Goal: Find specific page/section: Find specific page/section

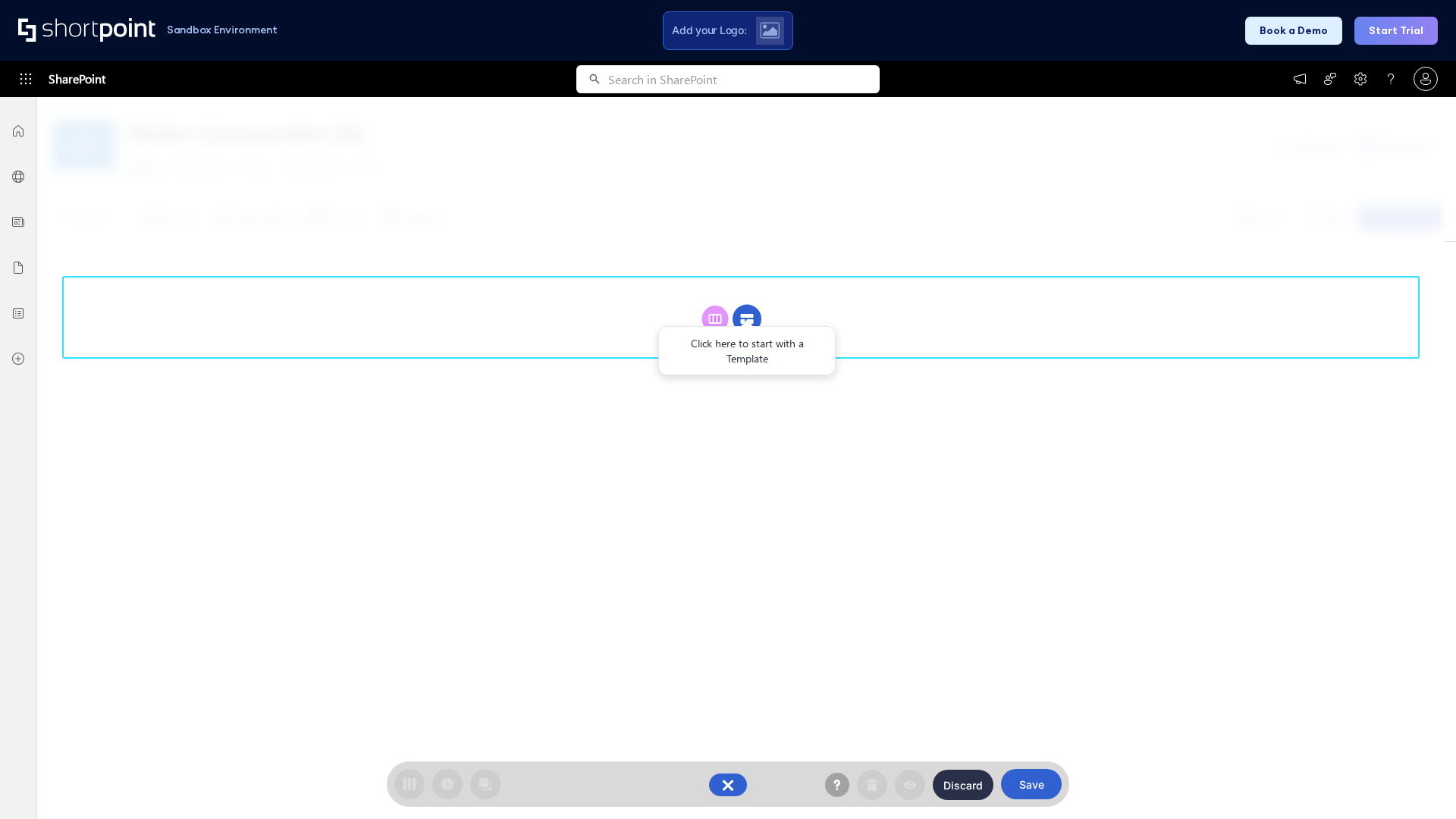
click at [747, 305] on circle at bounding box center [746, 318] width 29 height 29
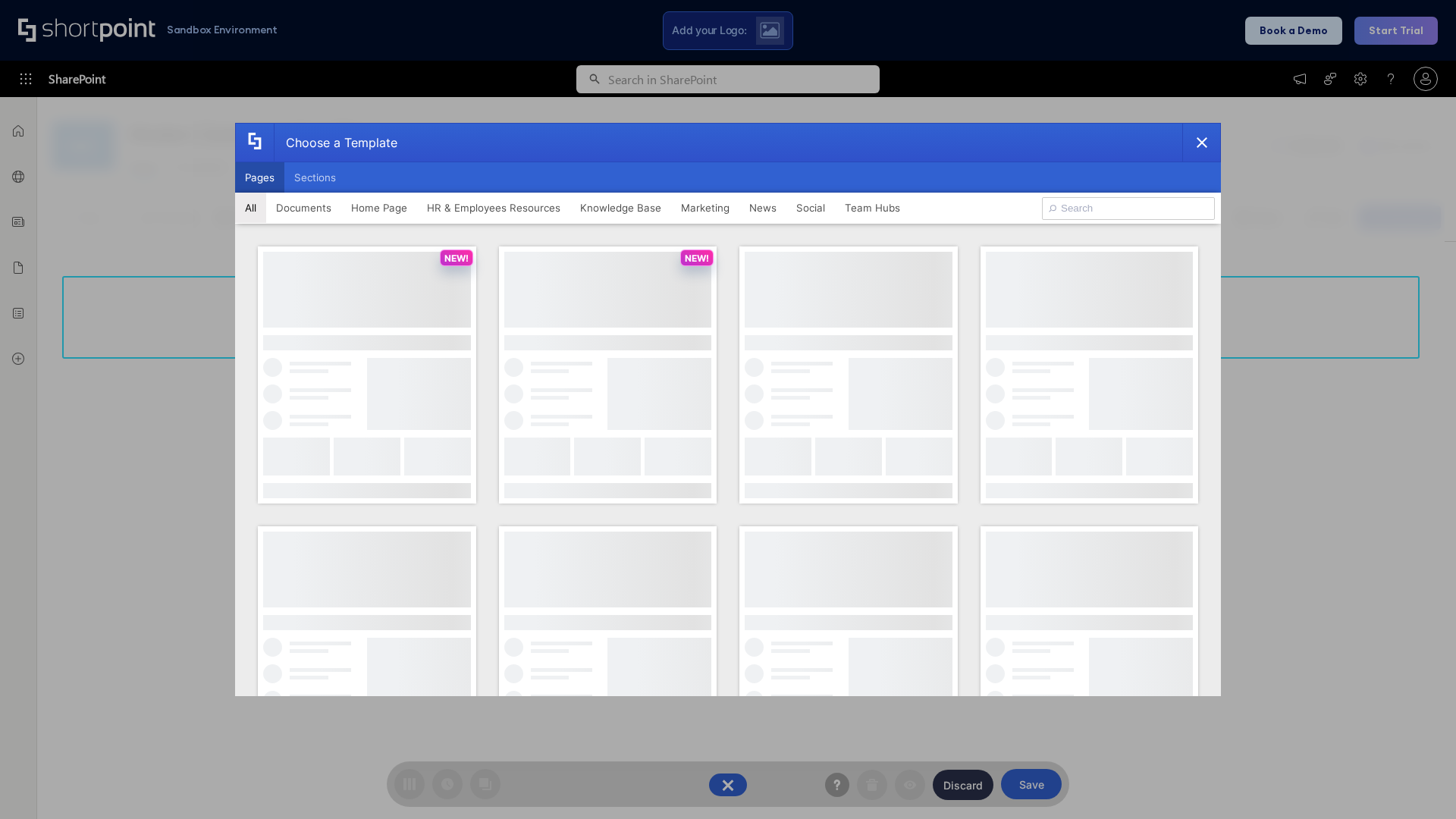
scroll to position [208, 0]
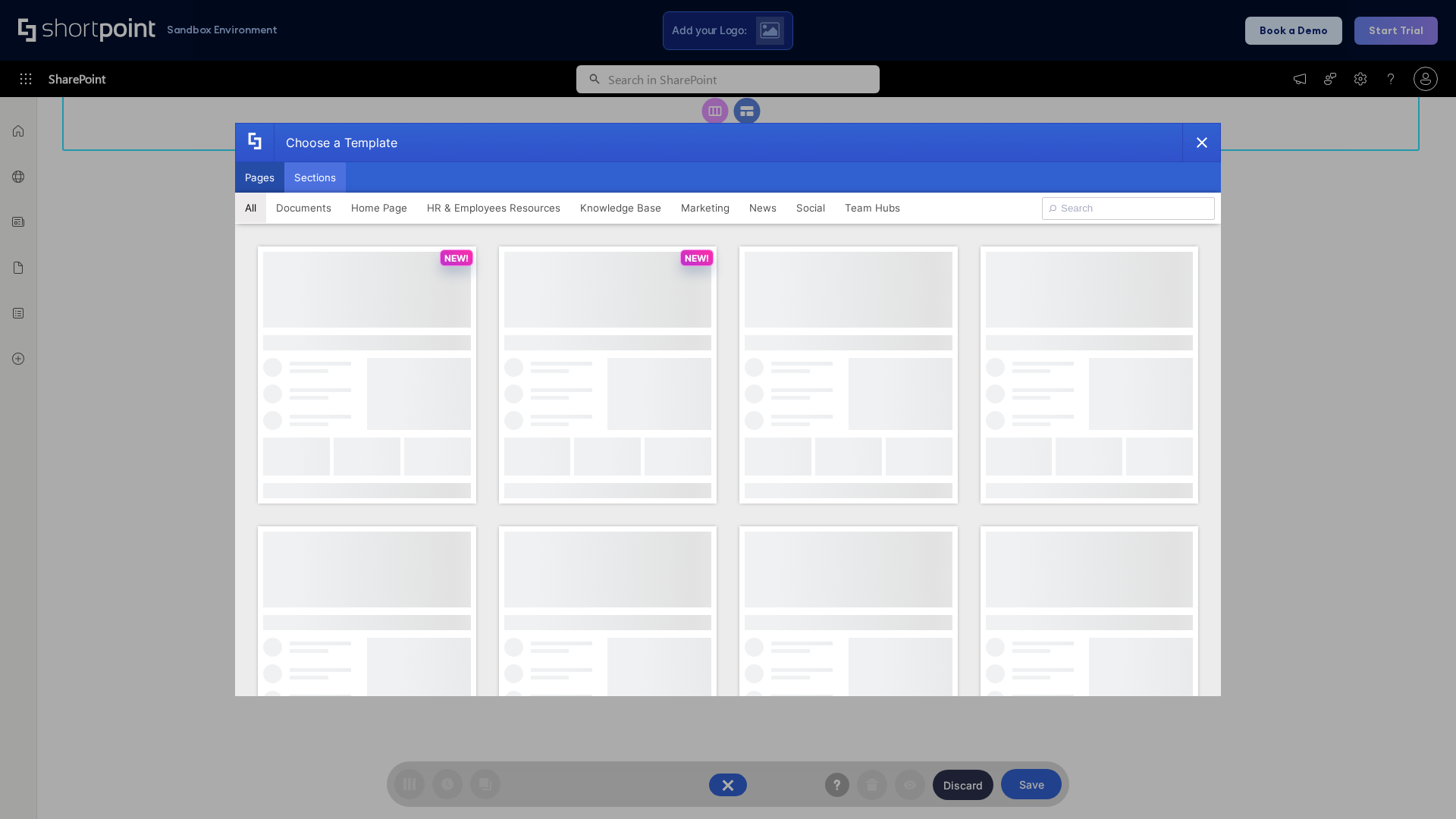
click at [314, 177] on button "Sections" at bounding box center [315, 177] width 62 height 30
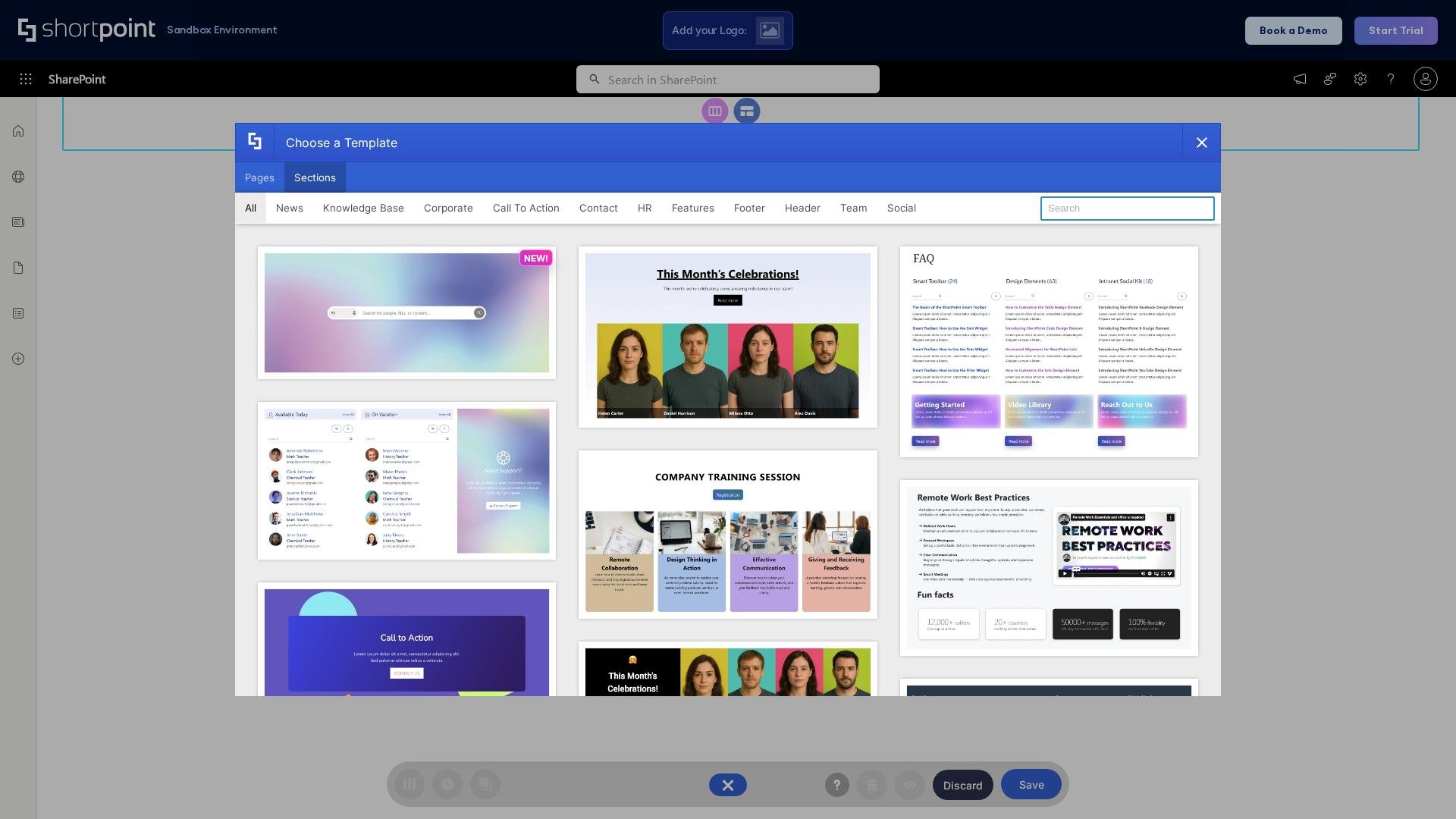
type input "Footer 3"
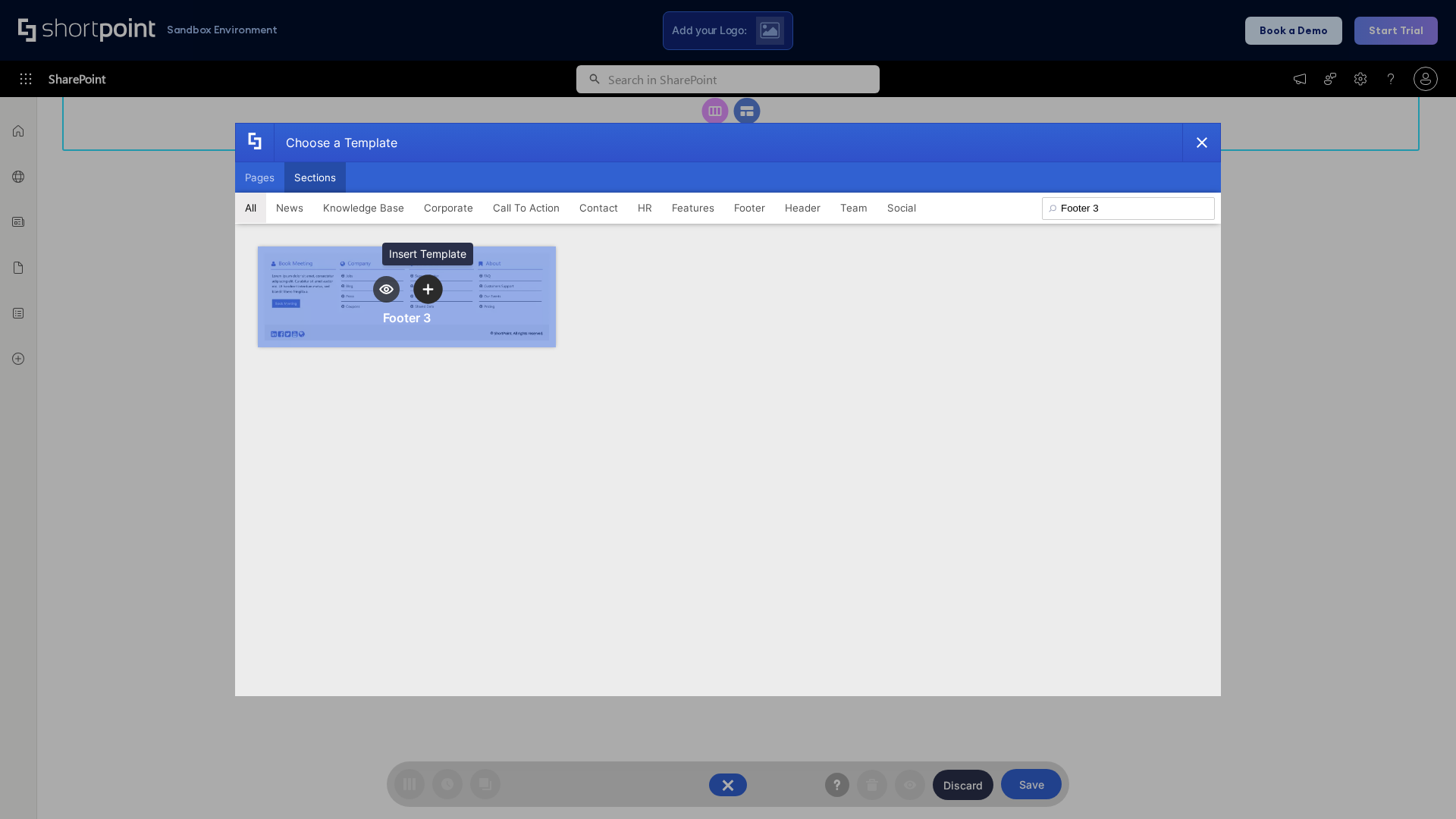
click at [428, 289] on icon "template selector" at bounding box center [427, 289] width 11 height 11
